Goal: Find specific page/section: Find specific page/section

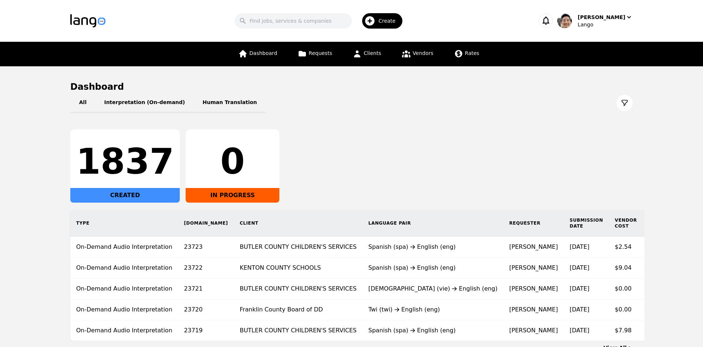
click at [447, 155] on div "1837 CREATED 0 IN PROGRESS" at bounding box center [351, 165] width 563 height 73
click at [367, 56] on link "Clients" at bounding box center [366, 54] width 37 height 25
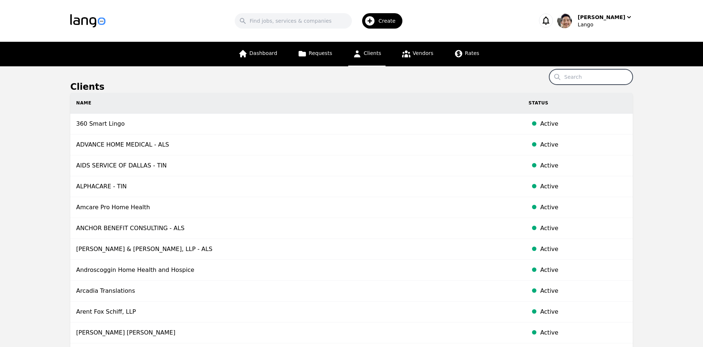
click at [585, 79] on input "Search" at bounding box center [591, 76] width 84 height 15
type input "w"
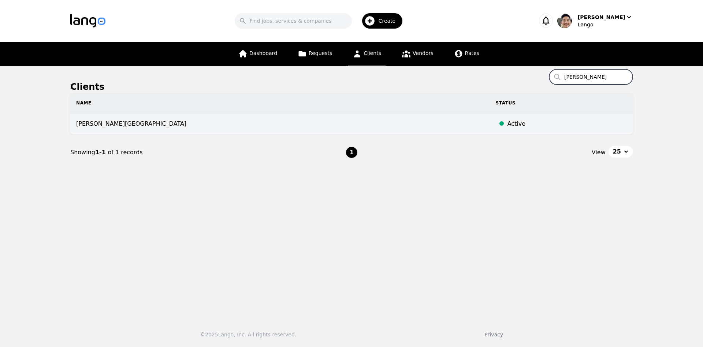
type input "[PERSON_NAME]"
click at [141, 123] on td "[PERSON_NAME][GEOGRAPHIC_DATA]" at bounding box center [280, 124] width 420 height 21
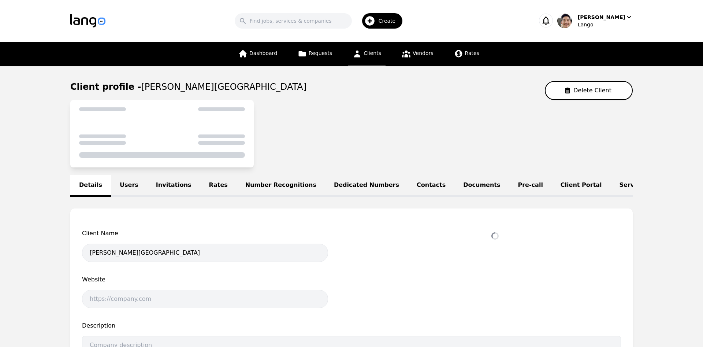
select select "active"
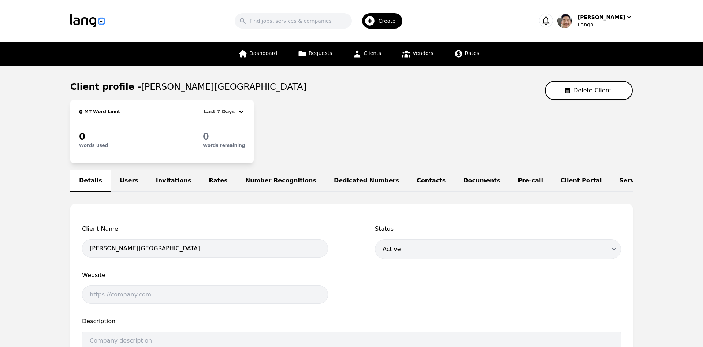
click at [129, 183] on link "Users" at bounding box center [129, 181] width 36 height 22
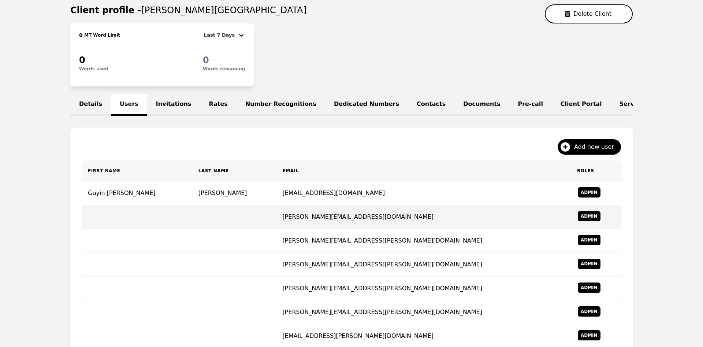
scroll to position [203, 0]
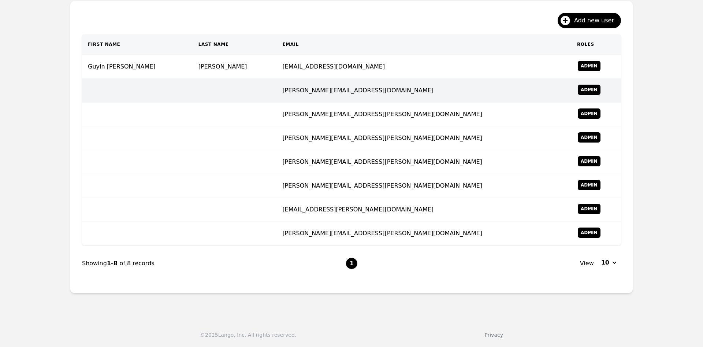
click at [329, 88] on td "[PERSON_NAME][EMAIL_ADDRESS][DOMAIN_NAME]" at bounding box center [424, 91] width 295 height 24
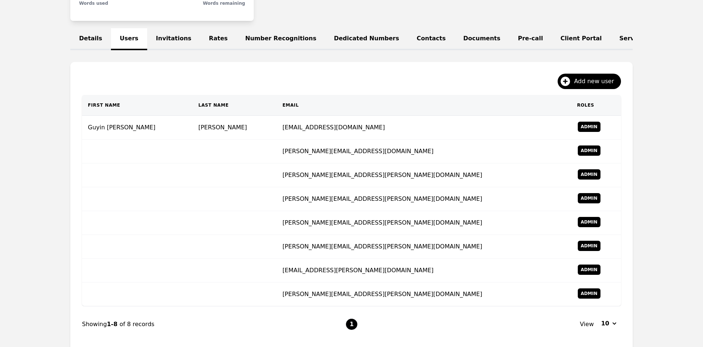
scroll to position [142, 0]
click at [347, 219] on td "[PERSON_NAME][EMAIL_ADDRESS][PERSON_NAME][DOMAIN_NAME]" at bounding box center [424, 223] width 295 height 24
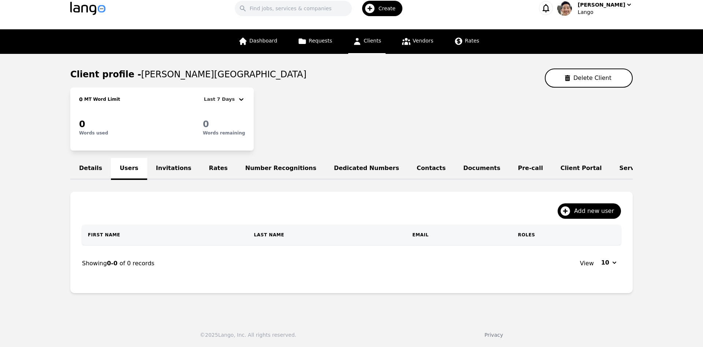
scroll to position [17, 0]
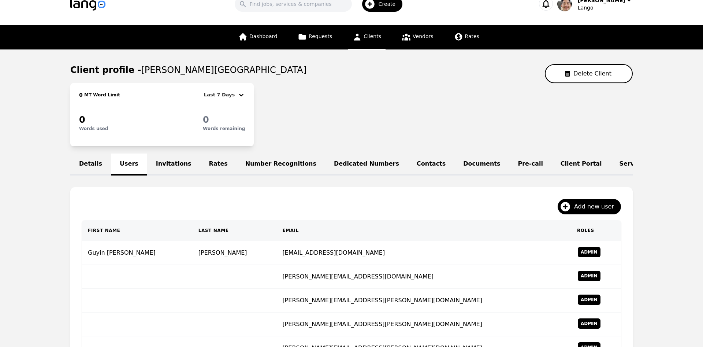
click at [658, 77] on main "Client profile - [PERSON_NAME][GEOGRAPHIC_DATA] DISTRICT Delete Client 0 MT Wor…" at bounding box center [351, 274] width 703 height 450
click at [471, 87] on div "0 MT Word Limit Last 7 Days 0 Words used 0 Words remaining" at bounding box center [351, 114] width 563 height 63
